Goal: Task Accomplishment & Management: Use online tool/utility

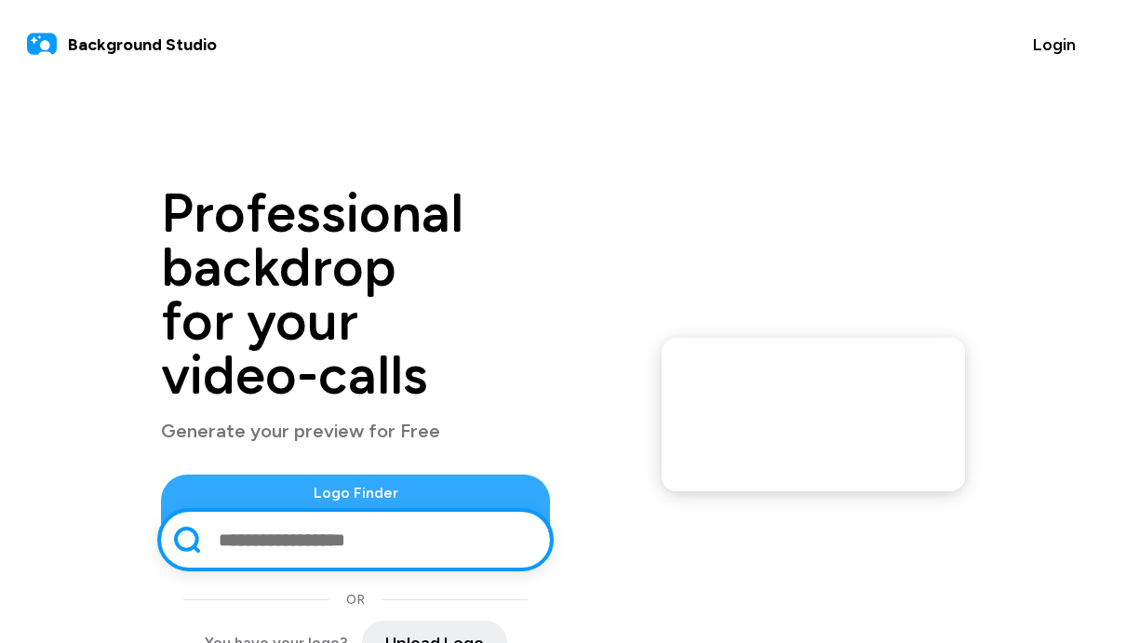
click at [161, 567] on div "OR" at bounding box center [355, 593] width 389 height 53
click at [161, 512] on div at bounding box center [355, 540] width 389 height 56
click at [217, 515] on input "text" at bounding box center [374, 539] width 314 height 48
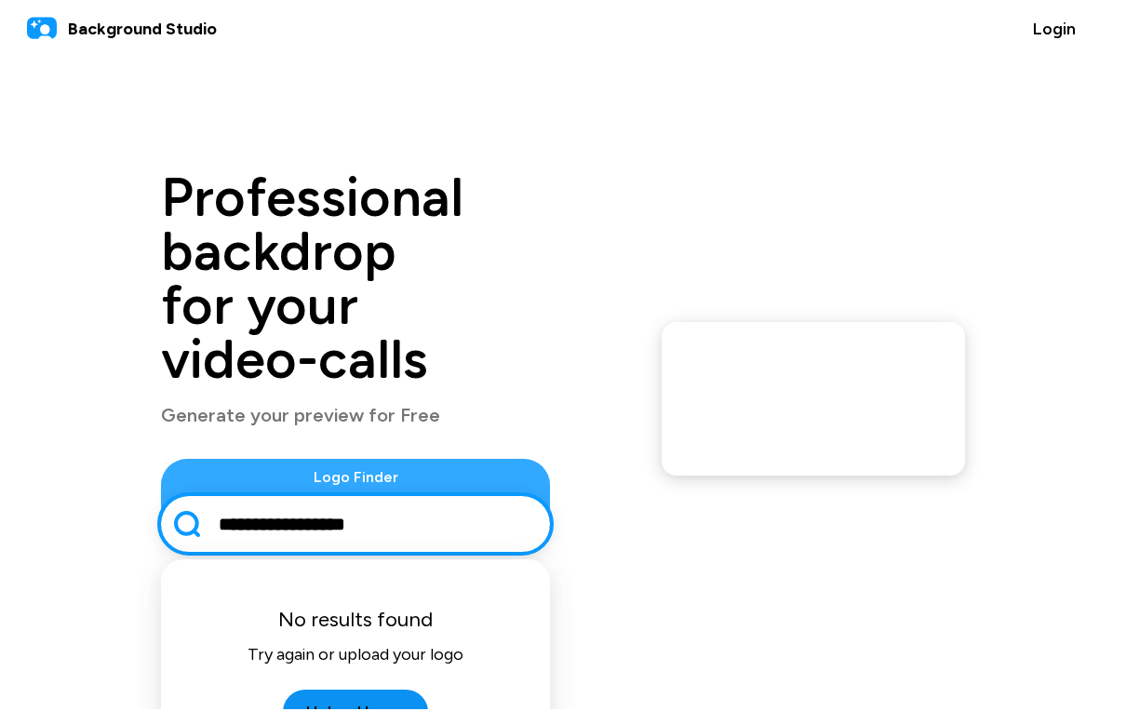
type input "**********"
click at [283, 642] on button "Upload Logo" at bounding box center [355, 727] width 145 height 45
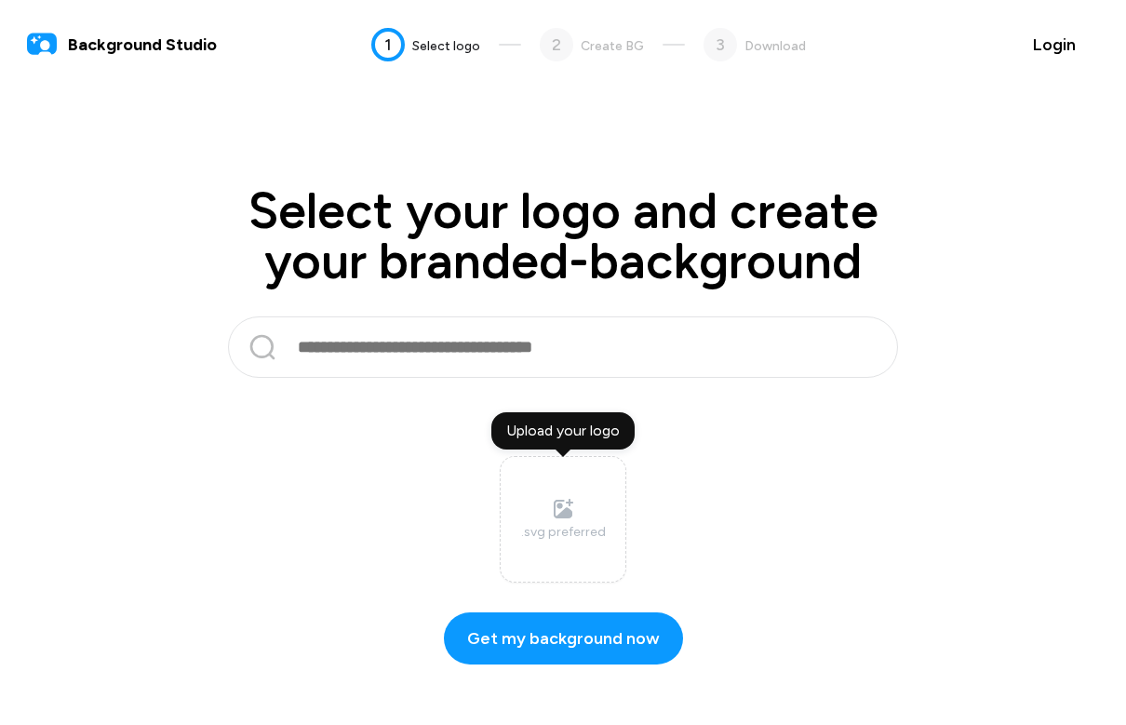
click at [568, 506] on icon at bounding box center [563, 509] width 22 height 22
click at [0, 0] on input "Upload your logo .svg preferred" at bounding box center [0, 0] width 0 height 0
click at [559, 456] on label "Upload your logo .svg preferred" at bounding box center [563, 519] width 127 height 127
click at [0, 0] on input "Upload your logo .svg preferred" at bounding box center [0, 0] width 0 height 0
click at [567, 500] on icon at bounding box center [562, 509] width 19 height 19
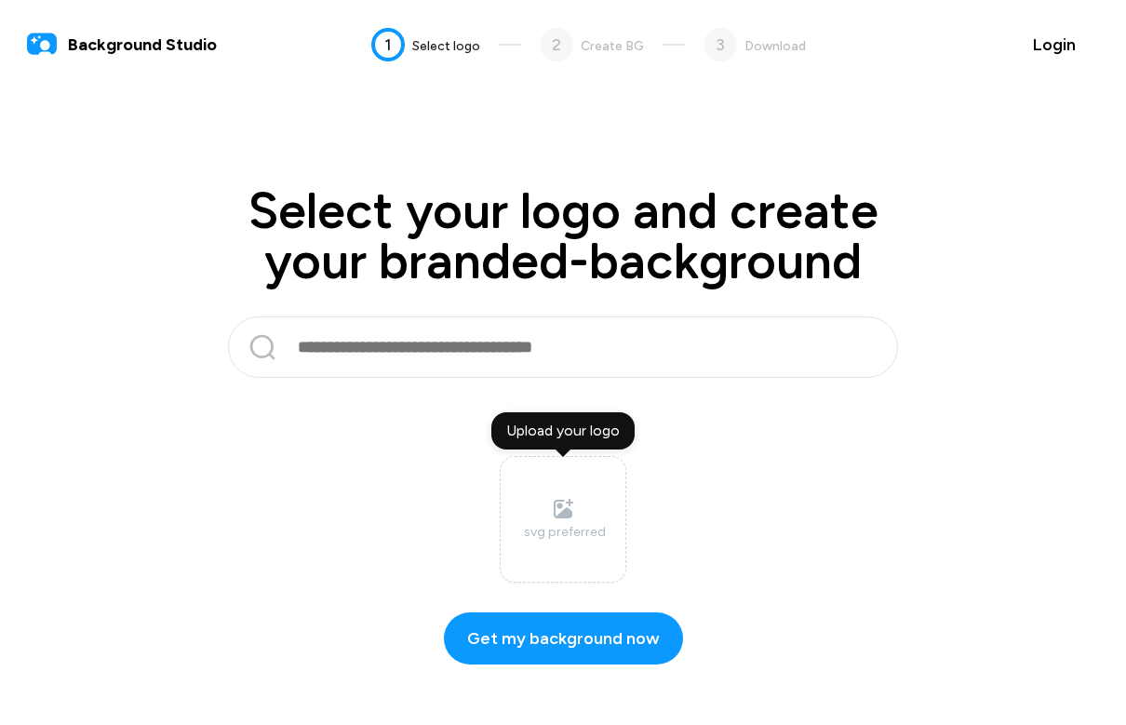
click at [0, 0] on input "Upload your logo .svg preferred" at bounding box center [0, 0] width 0 height 0
